Goal: Contribute content

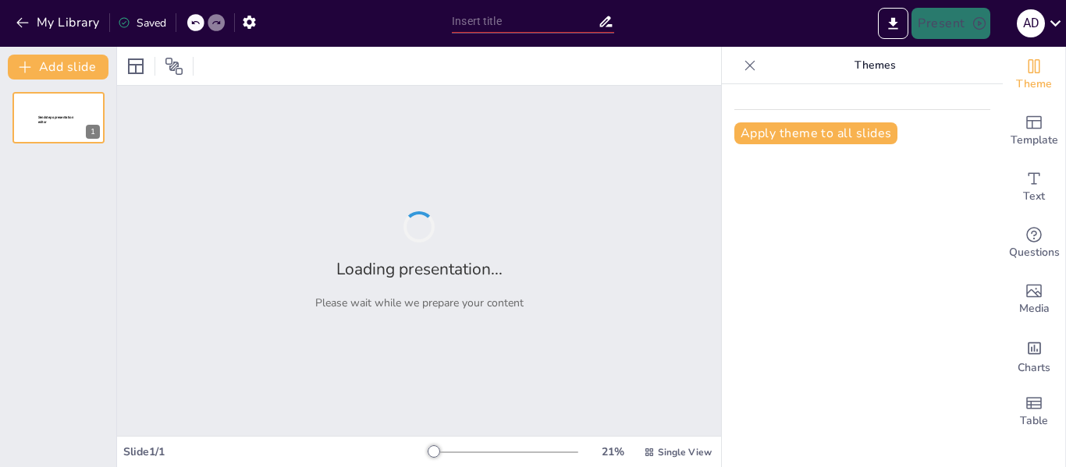
type input "[MEDICAL_DATA]: Introducción y Alteraciones en la Actividad de Osteoclastos y O…"
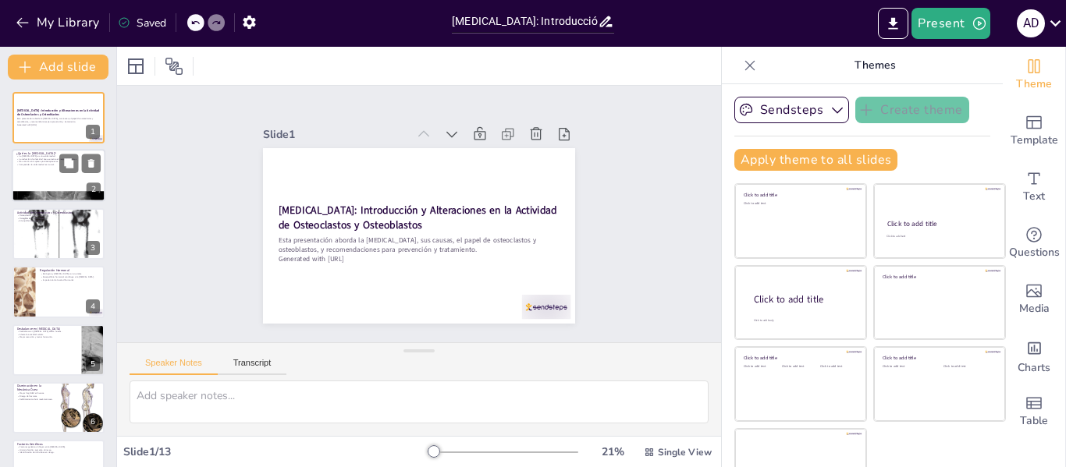
click at [73, 180] on div at bounding box center [59, 176] width 94 height 53
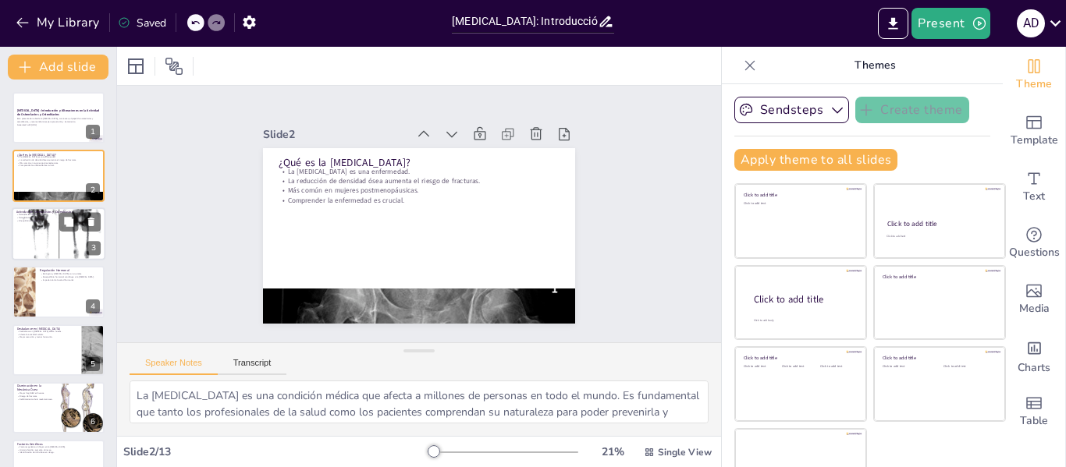
click at [49, 242] on div at bounding box center [59, 233] width 94 height 121
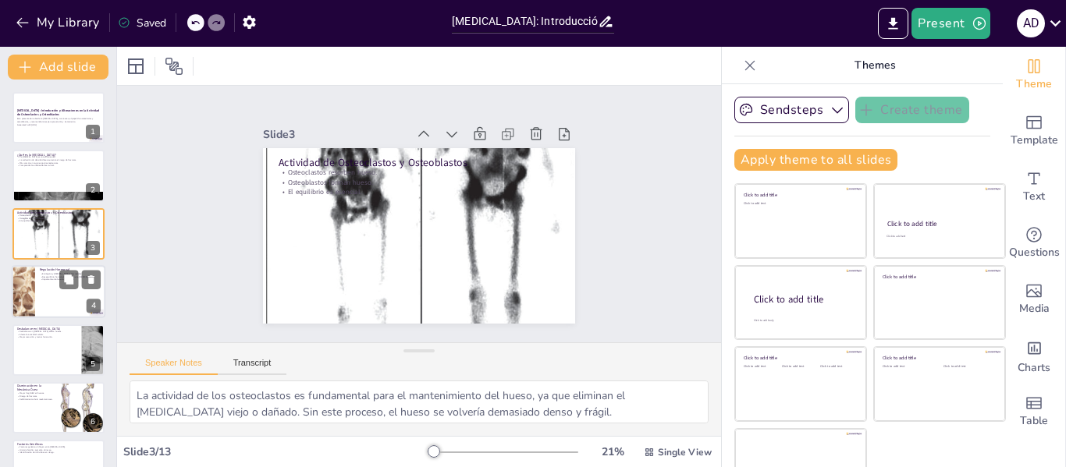
click at [30, 293] on div at bounding box center [23, 291] width 70 height 53
type textarea "Las hormonas sexuales son fundamentales para el mantenimiento de la [MEDICAL_DA…"
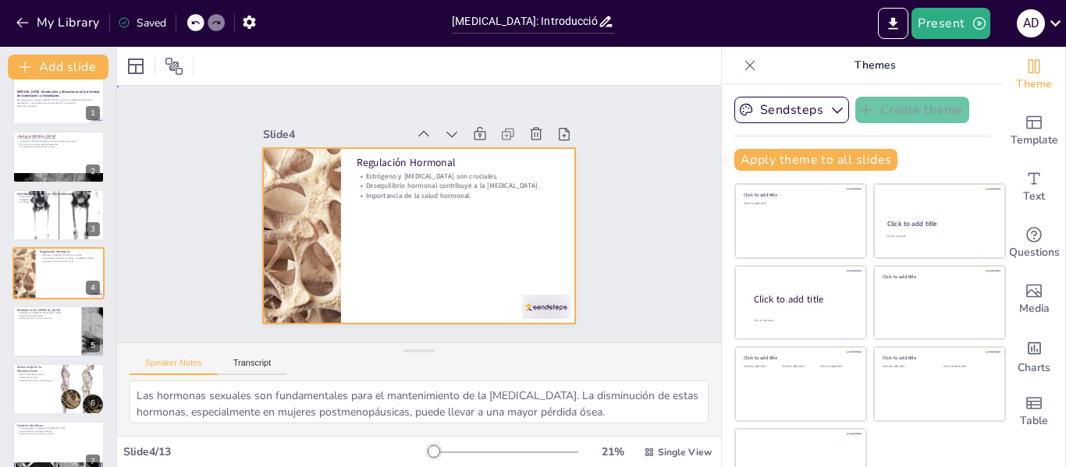
click at [447, 220] on div at bounding box center [419, 236] width 312 height 176
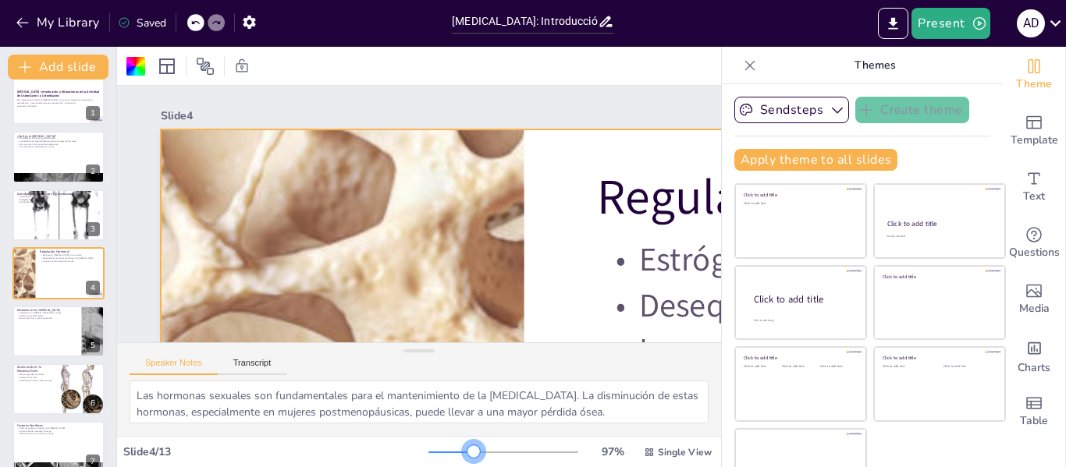
click at [451, 449] on div at bounding box center [503, 452] width 150 height 12
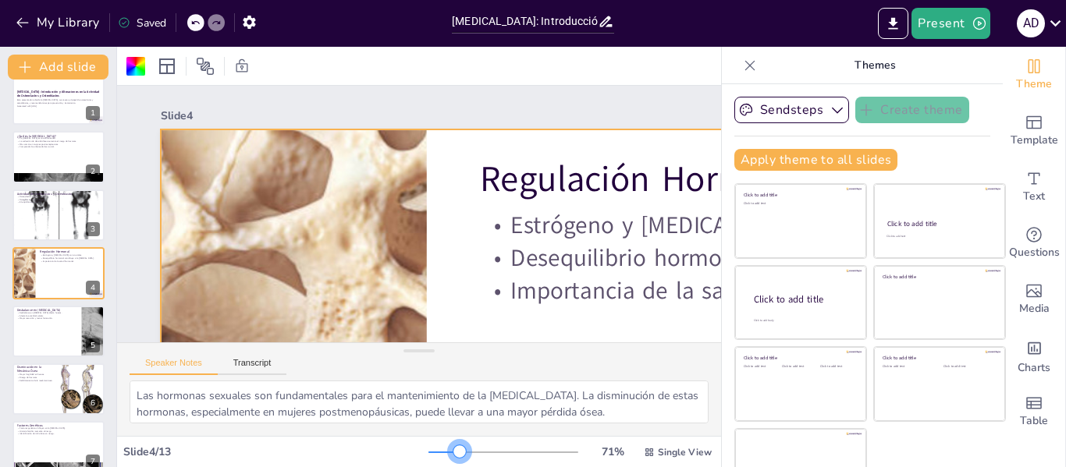
click at [438, 452] on div at bounding box center [443, 453] width 31 height 2
click at [453, 452] on div at bounding box center [459, 451] width 12 height 12
click at [428, 454] on div at bounding box center [503, 452] width 150 height 12
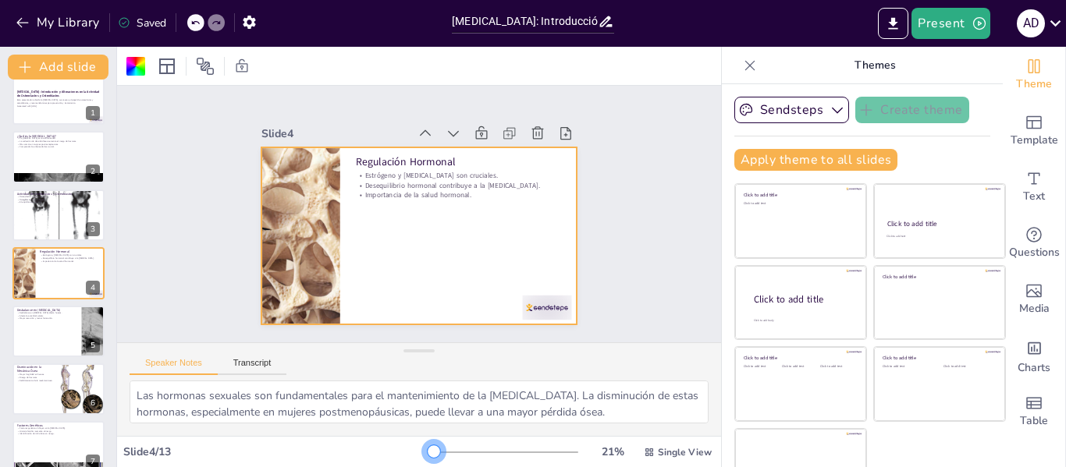
click at [428, 453] on div at bounding box center [503, 452] width 150 height 12
